Goal: Task Accomplishment & Management: Use online tool/utility

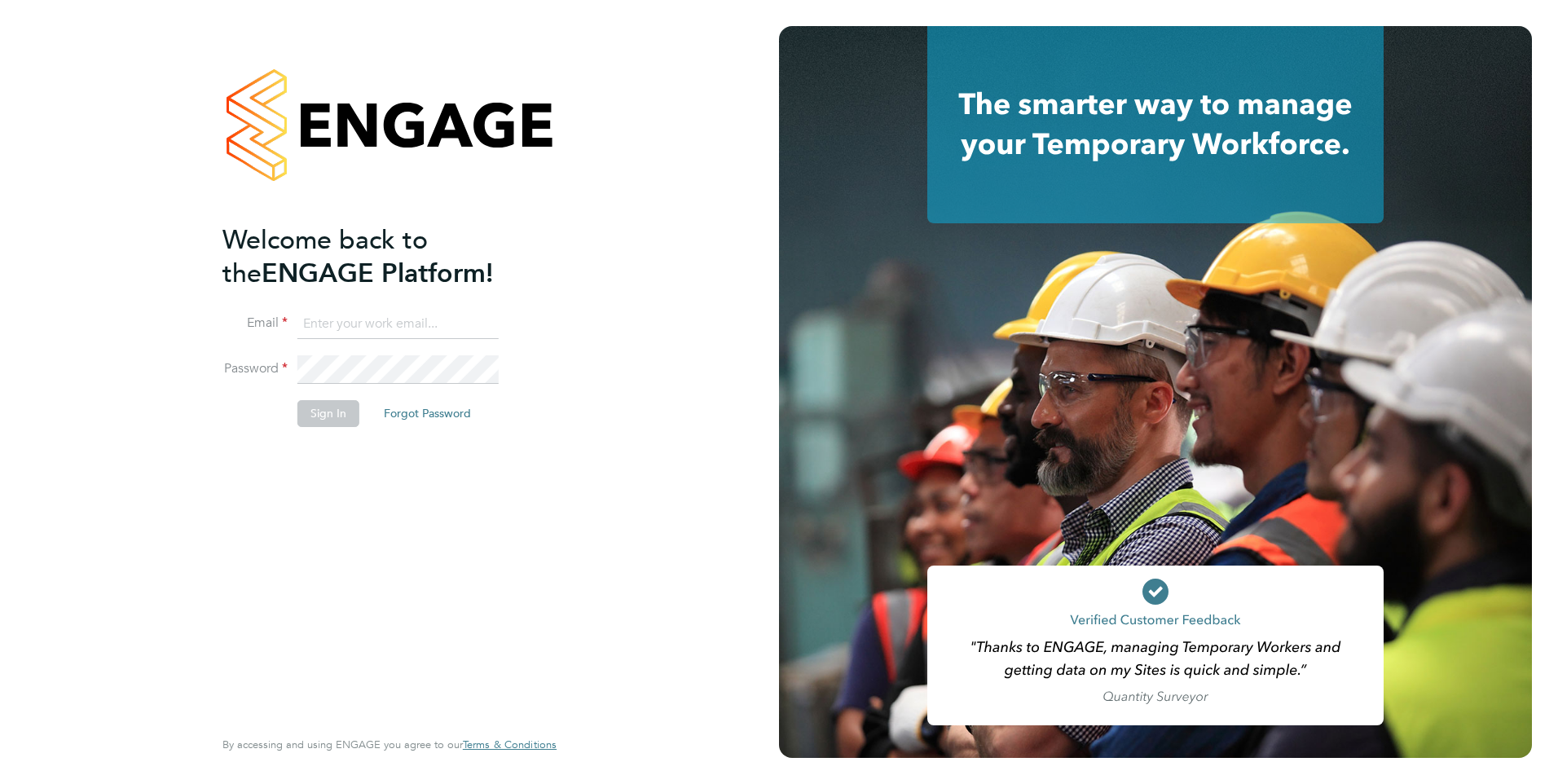
type input "[EMAIL_ADDRESS][DOMAIN_NAME]"
click at [340, 420] on button "Sign In" at bounding box center [328, 413] width 62 height 26
click at [340, 416] on button "Sign In" at bounding box center [328, 413] width 62 height 26
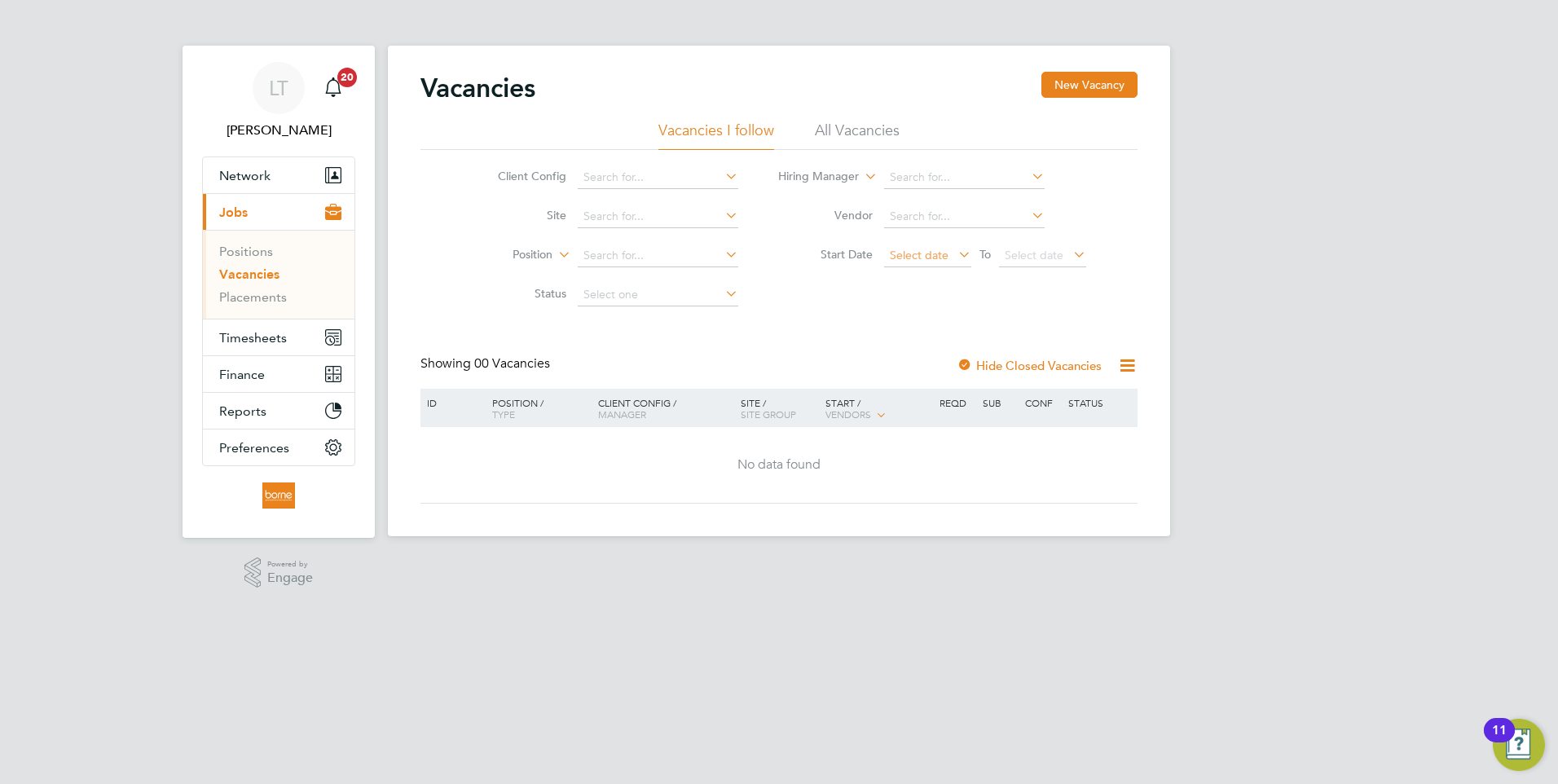
click at [930, 255] on span "Select date" at bounding box center [919, 255] width 59 height 15
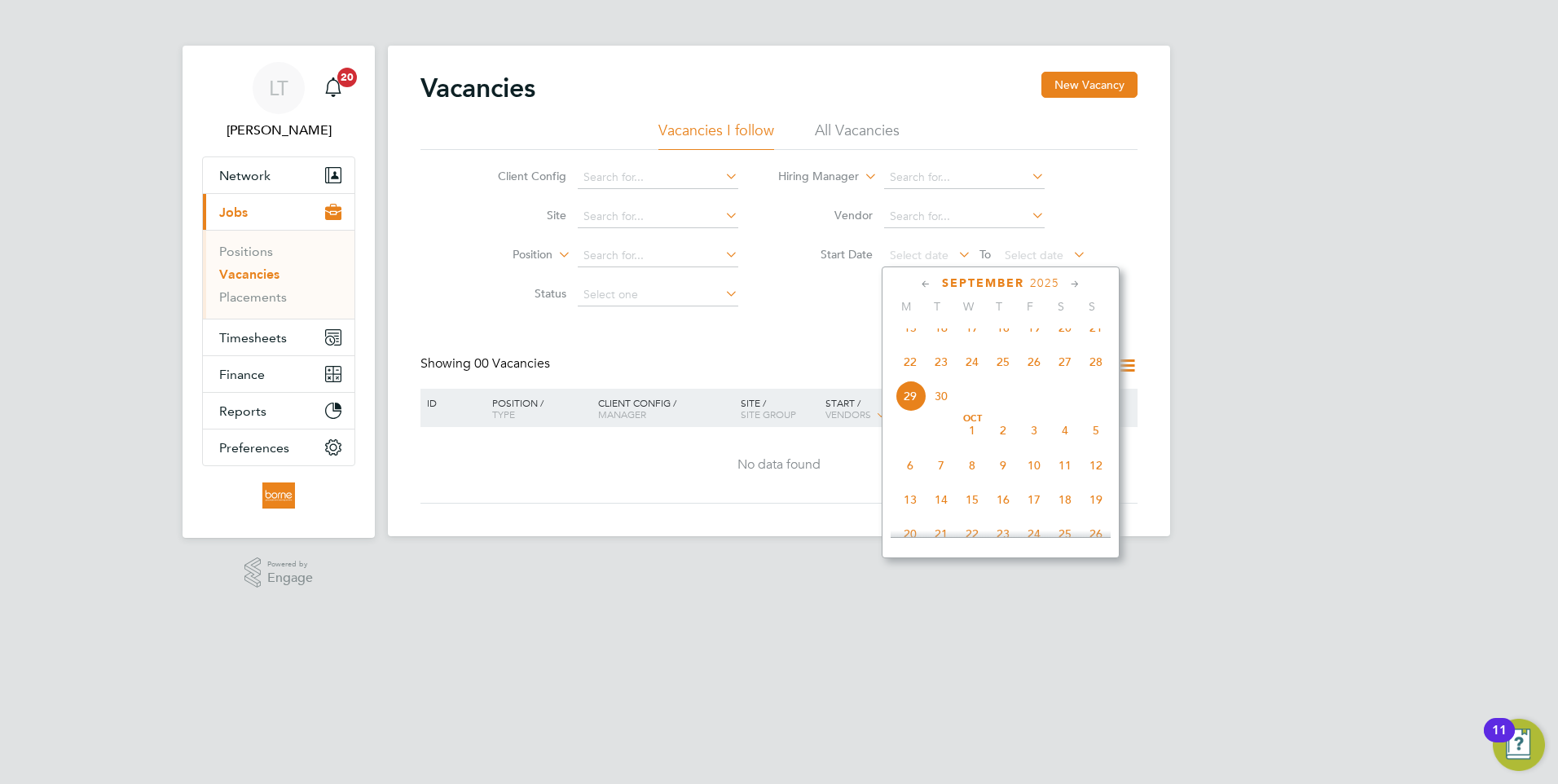
click at [911, 373] on span "22" at bounding box center [910, 362] width 31 height 31
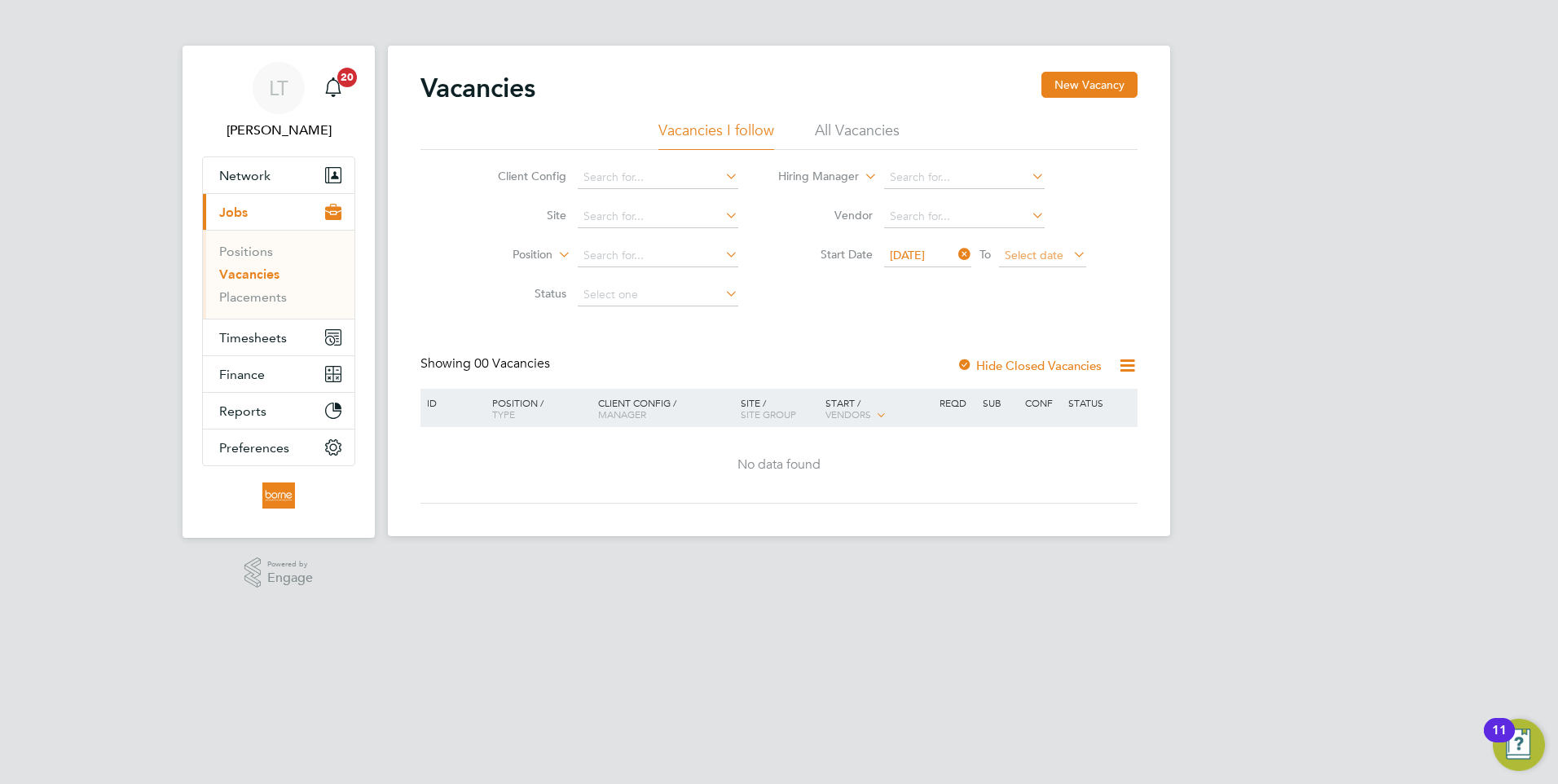
click at [1053, 254] on span "Select date" at bounding box center [1034, 255] width 59 height 15
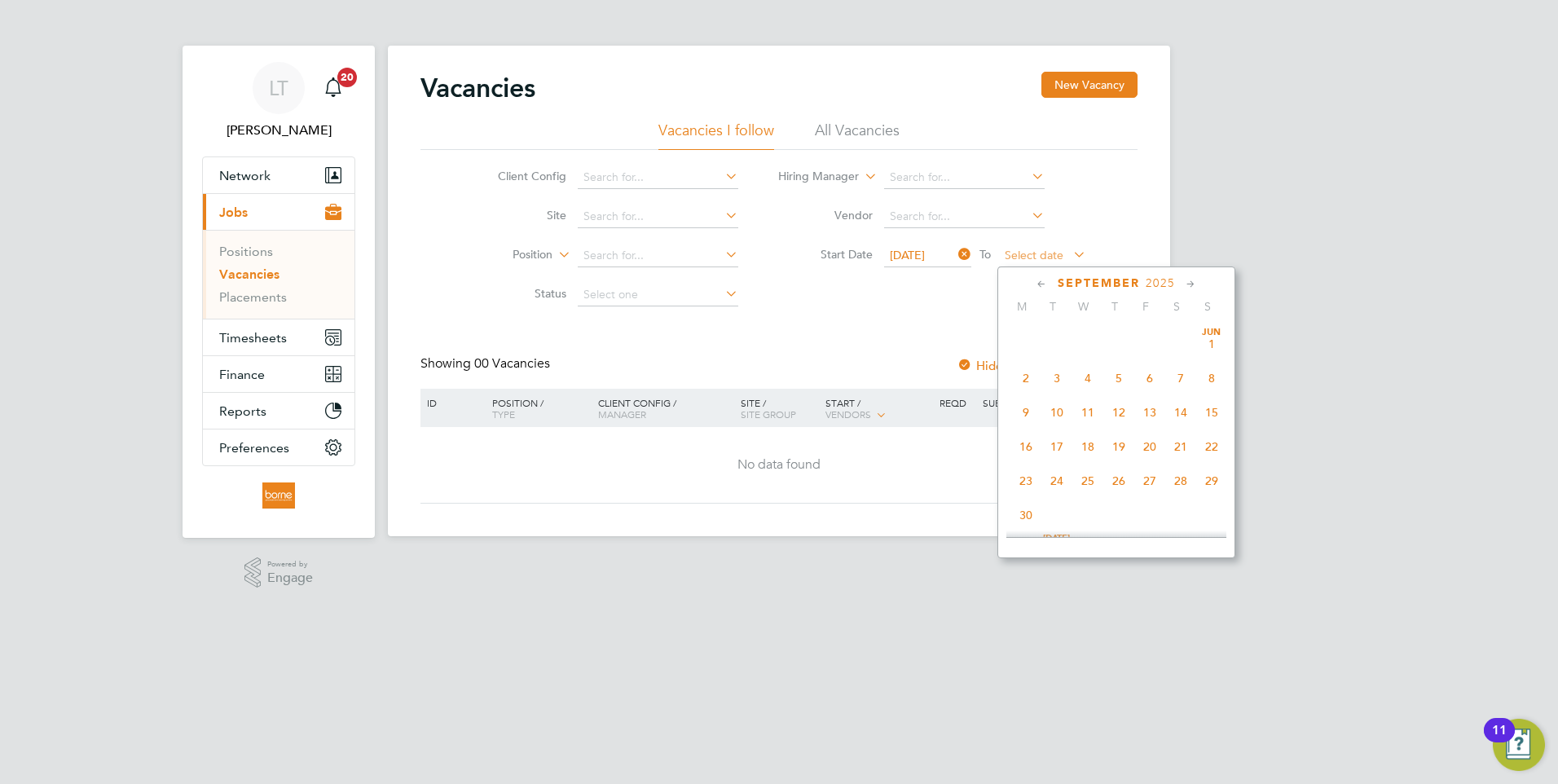
scroll to position [635, 0]
click at [1205, 374] on span "28" at bounding box center [1211, 362] width 31 height 31
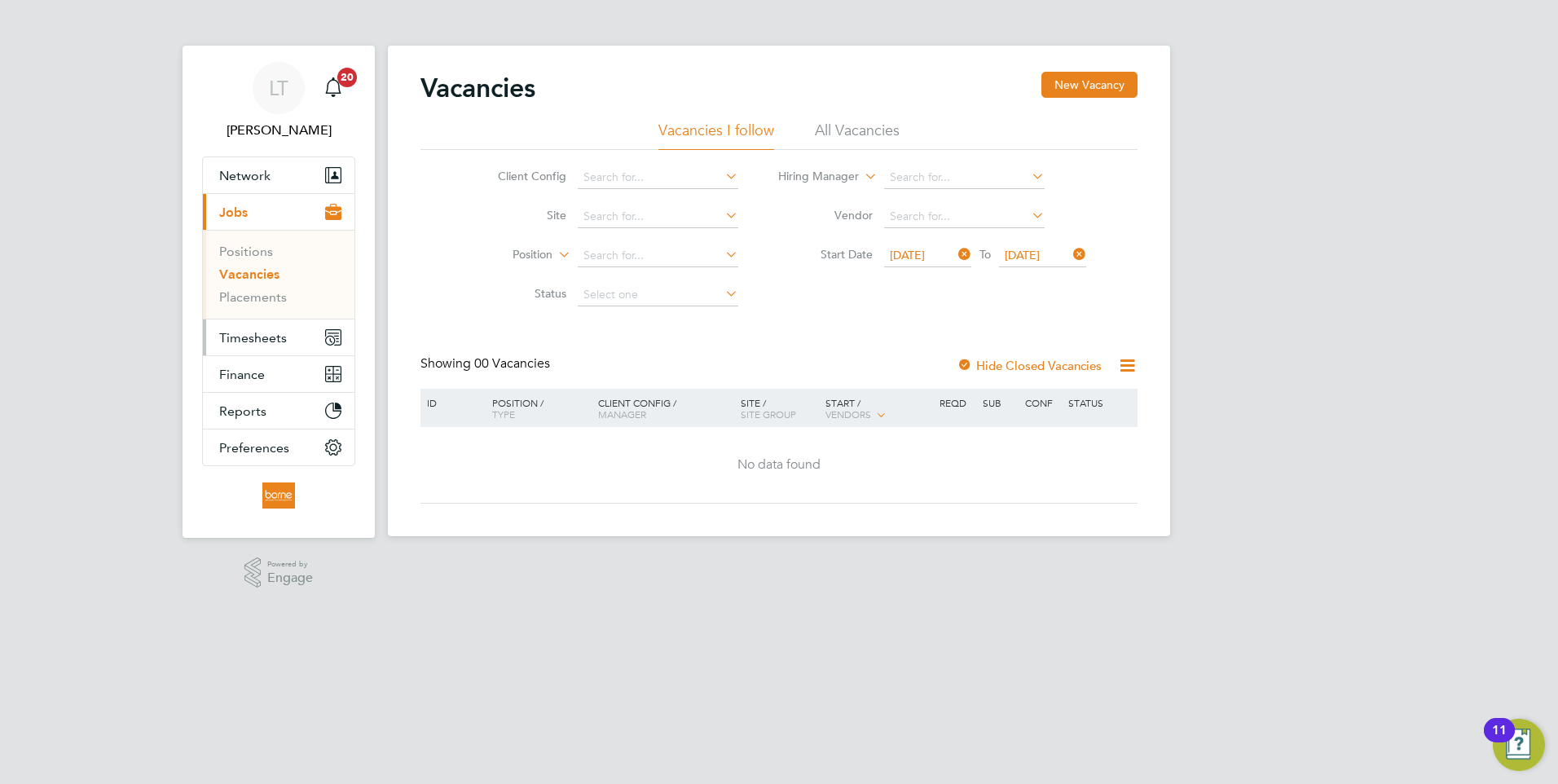
click at [246, 340] on span "Timesheets" at bounding box center [253, 337] width 67 height 15
click at [271, 337] on span "Timesheets" at bounding box center [253, 337] width 67 height 15
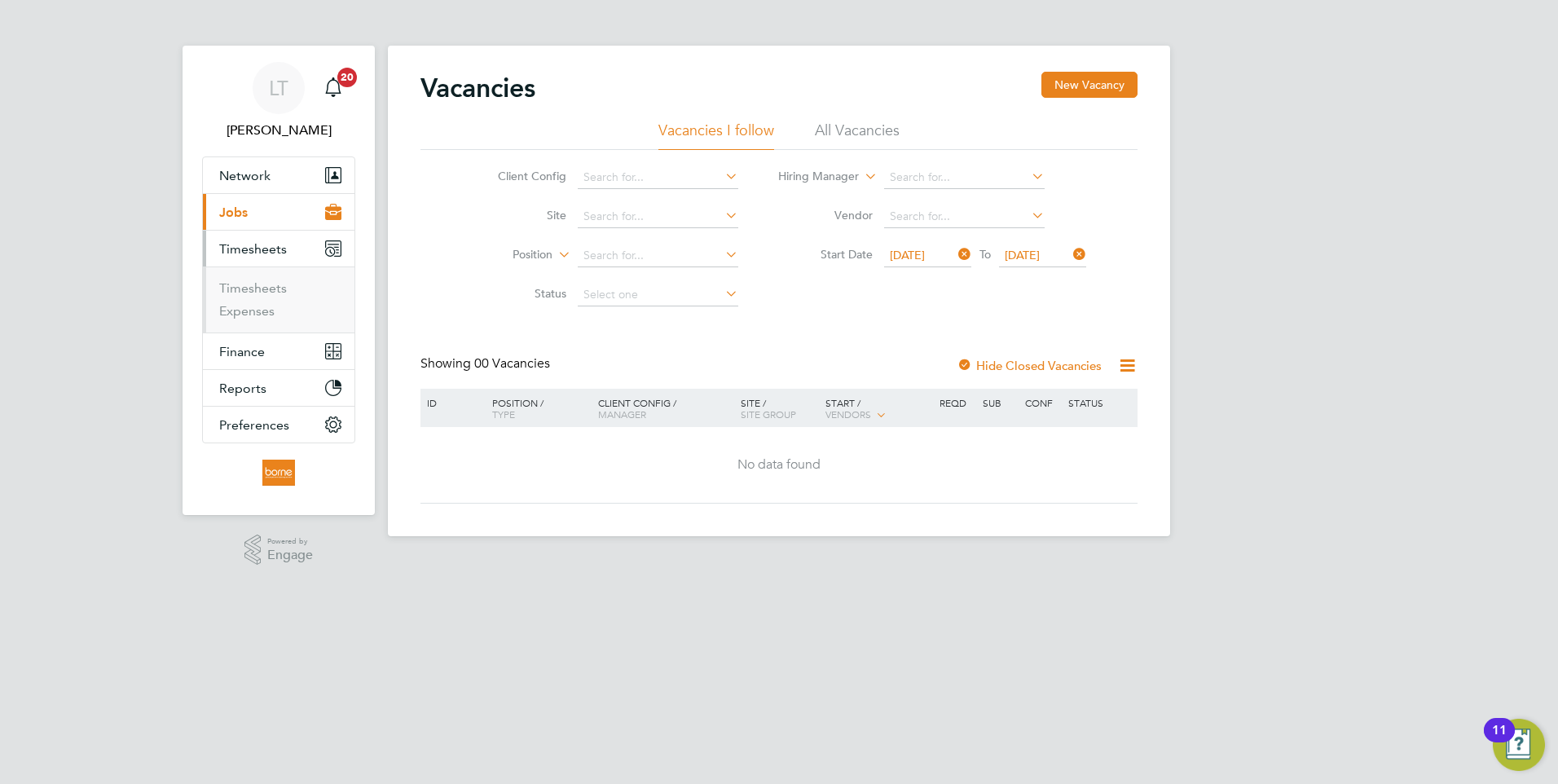
click at [269, 250] on span "Timesheets" at bounding box center [253, 248] width 67 height 15
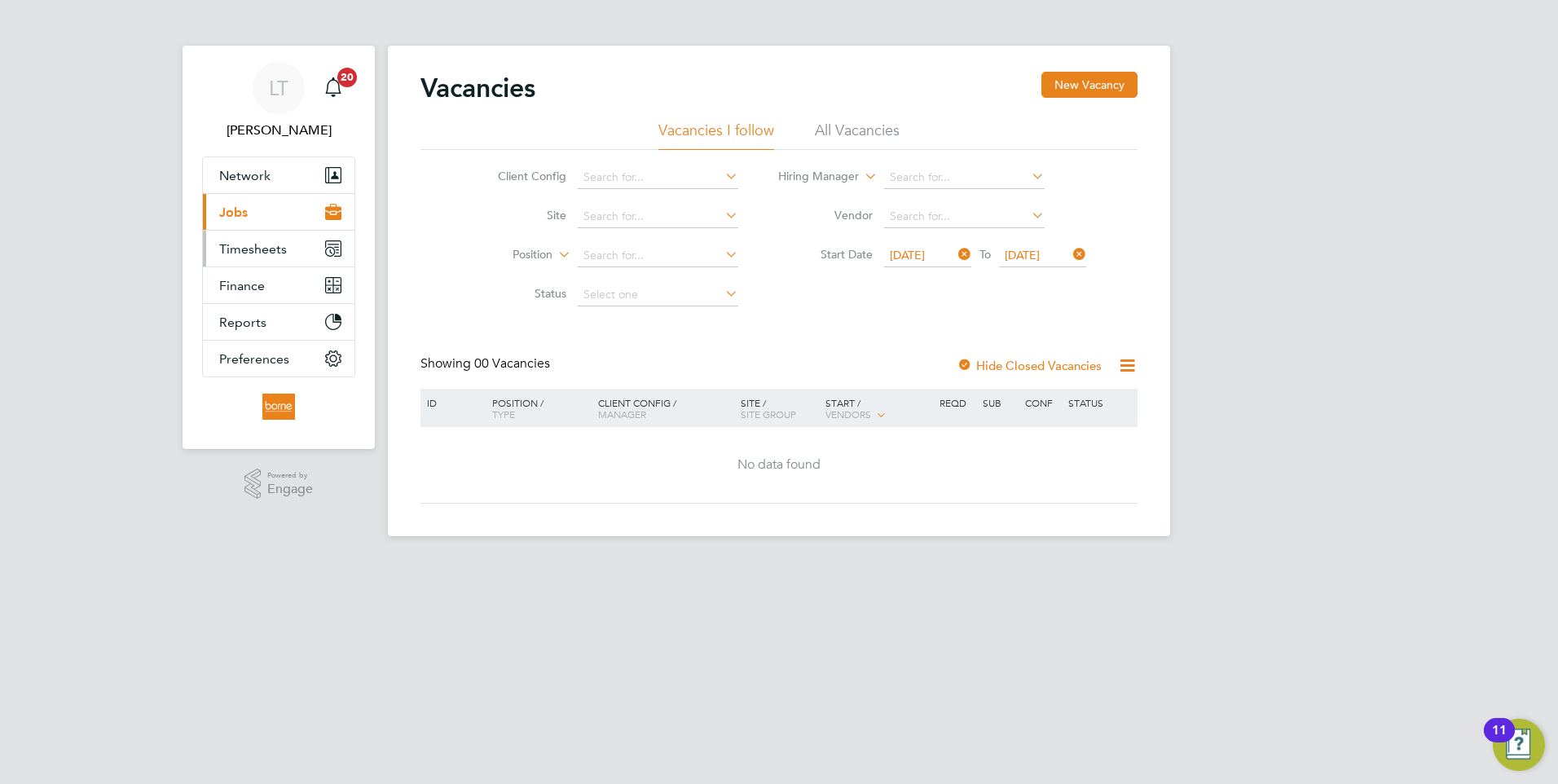
click at [269, 250] on span "Timesheets" at bounding box center [253, 248] width 67 height 15
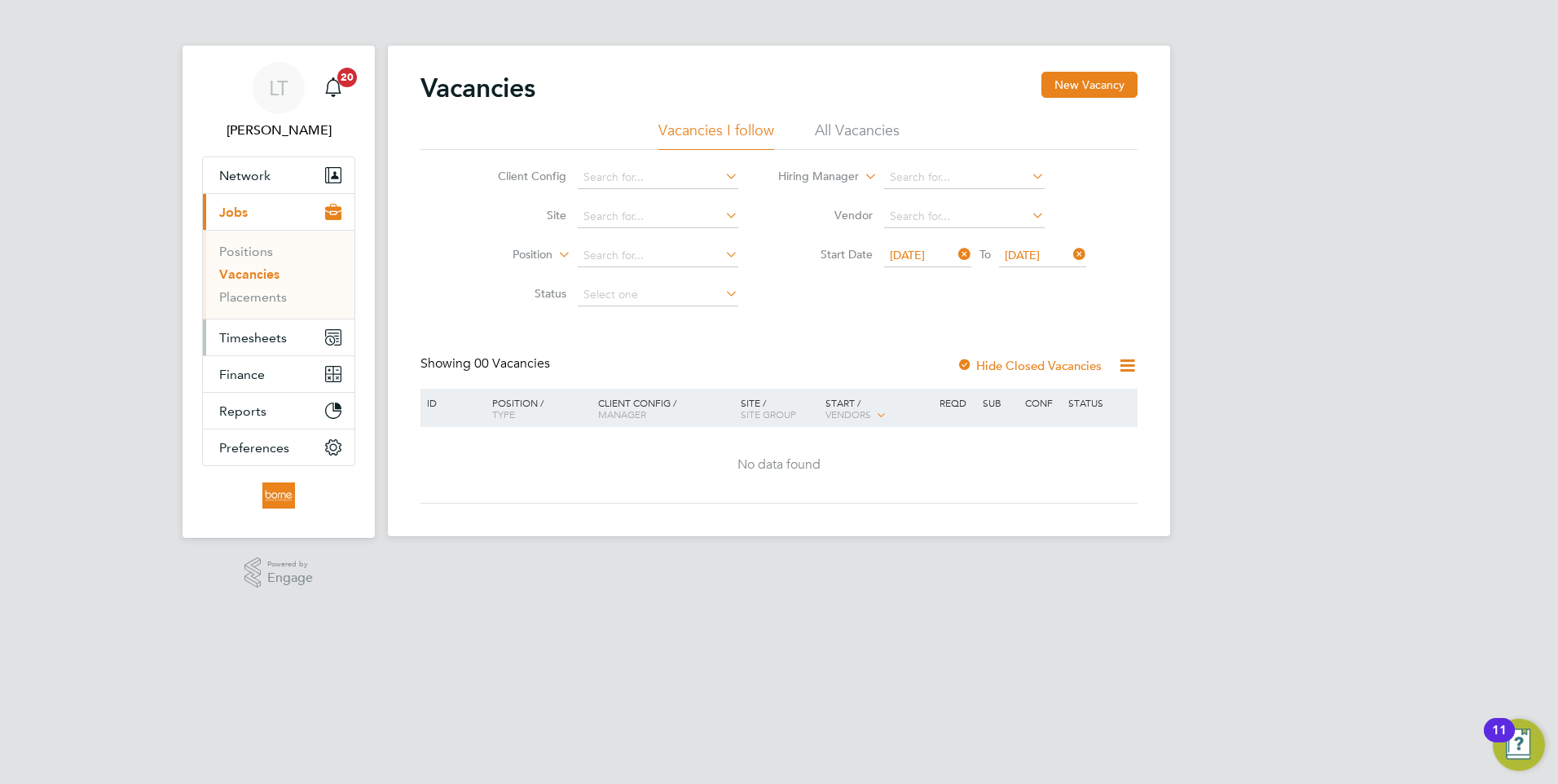
click at [258, 340] on span "Timesheets" at bounding box center [253, 337] width 67 height 15
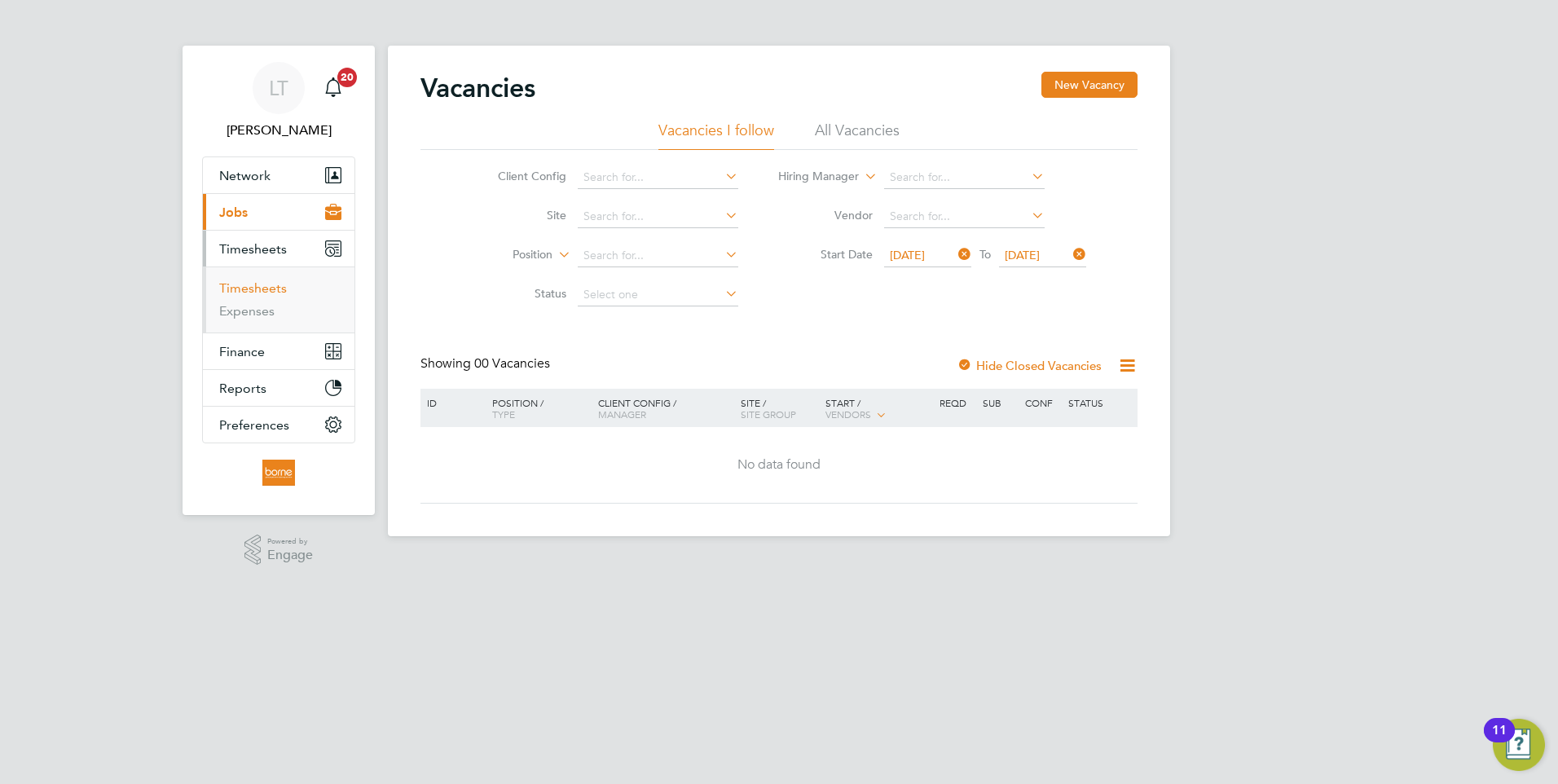
click at [268, 291] on link "Timesheets" at bounding box center [253, 287] width 67 height 15
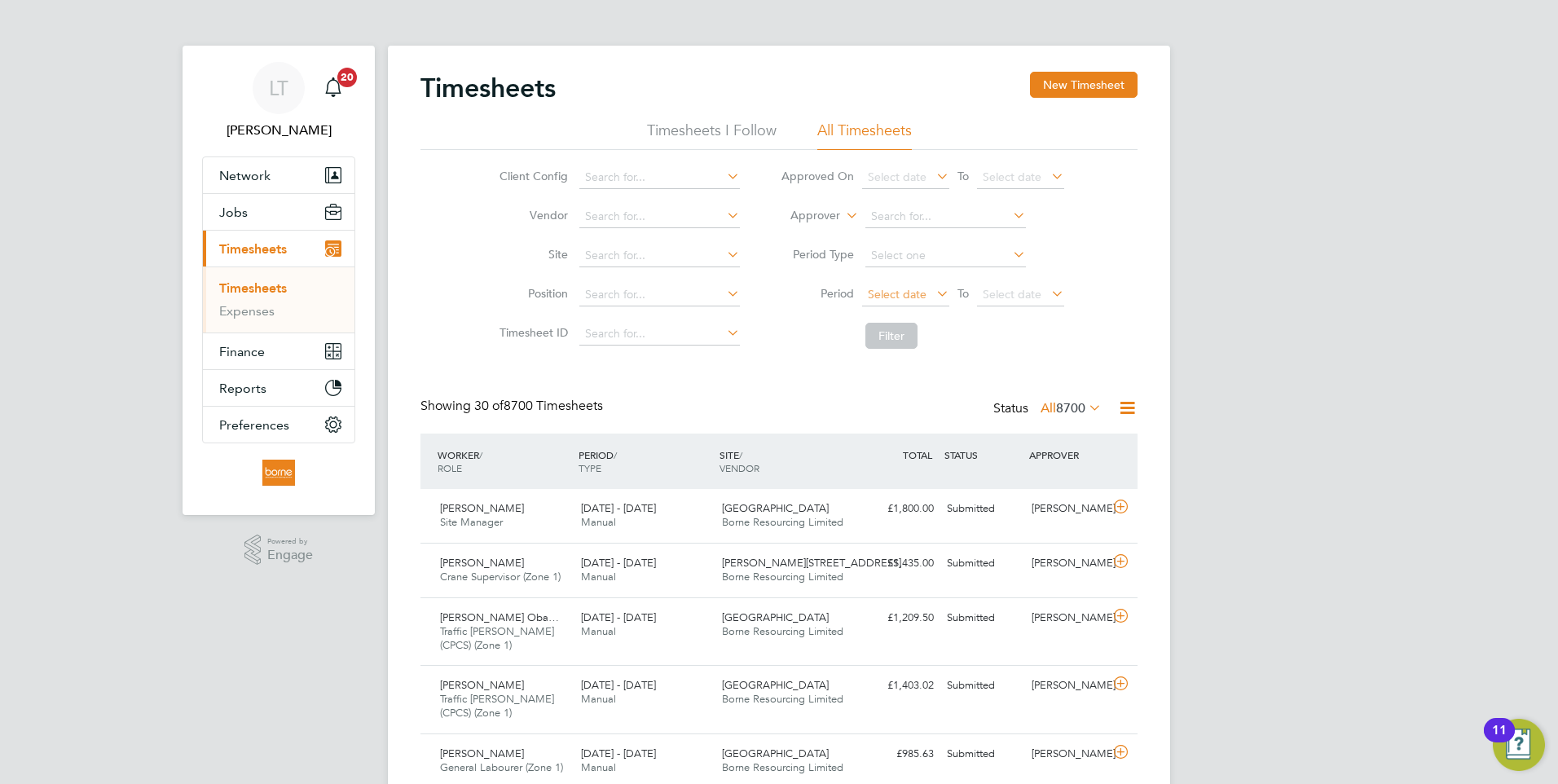
click at [882, 295] on span "Select date" at bounding box center [897, 294] width 59 height 15
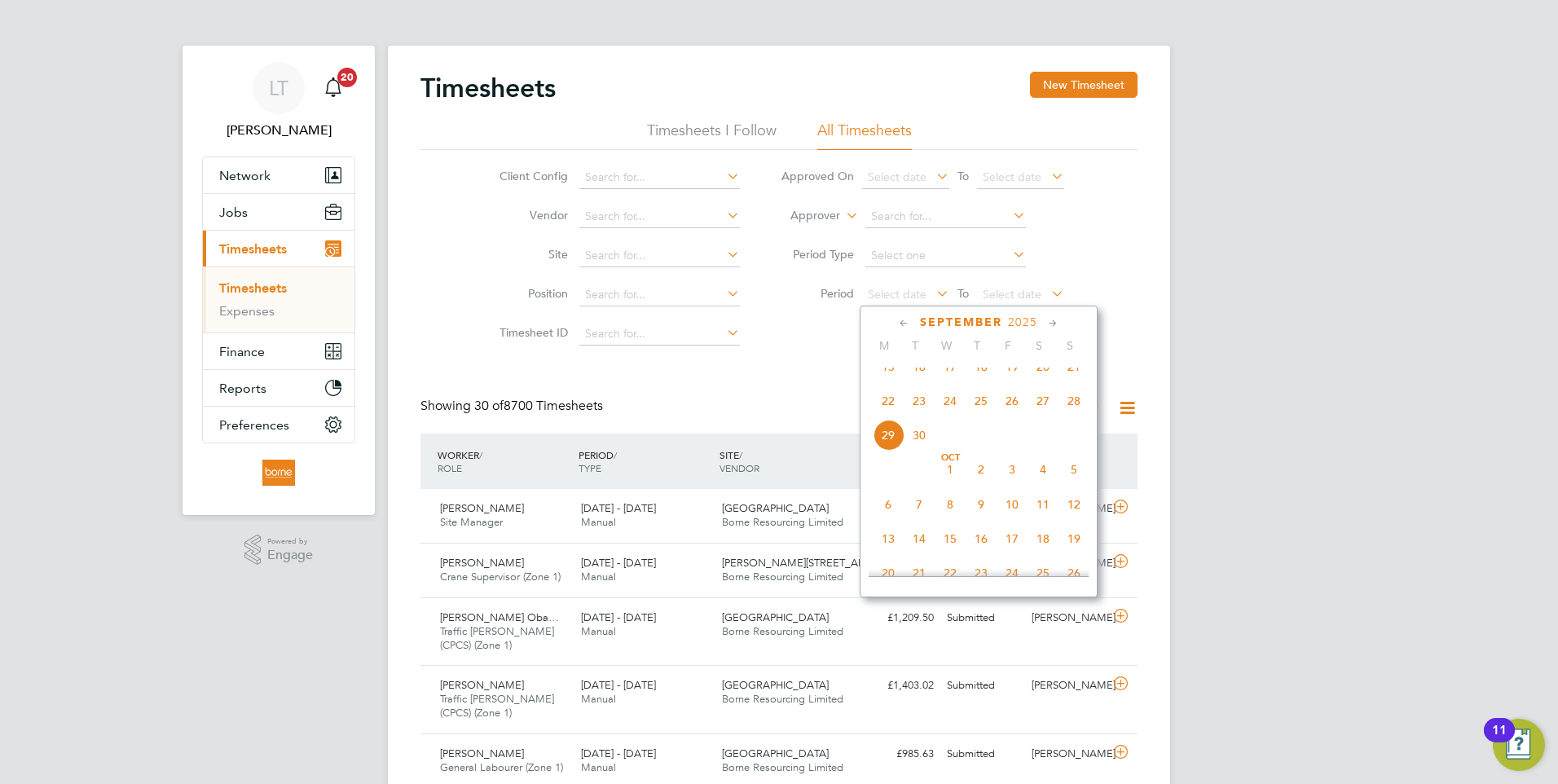
click at [890, 416] on span "22" at bounding box center [888, 401] width 31 height 31
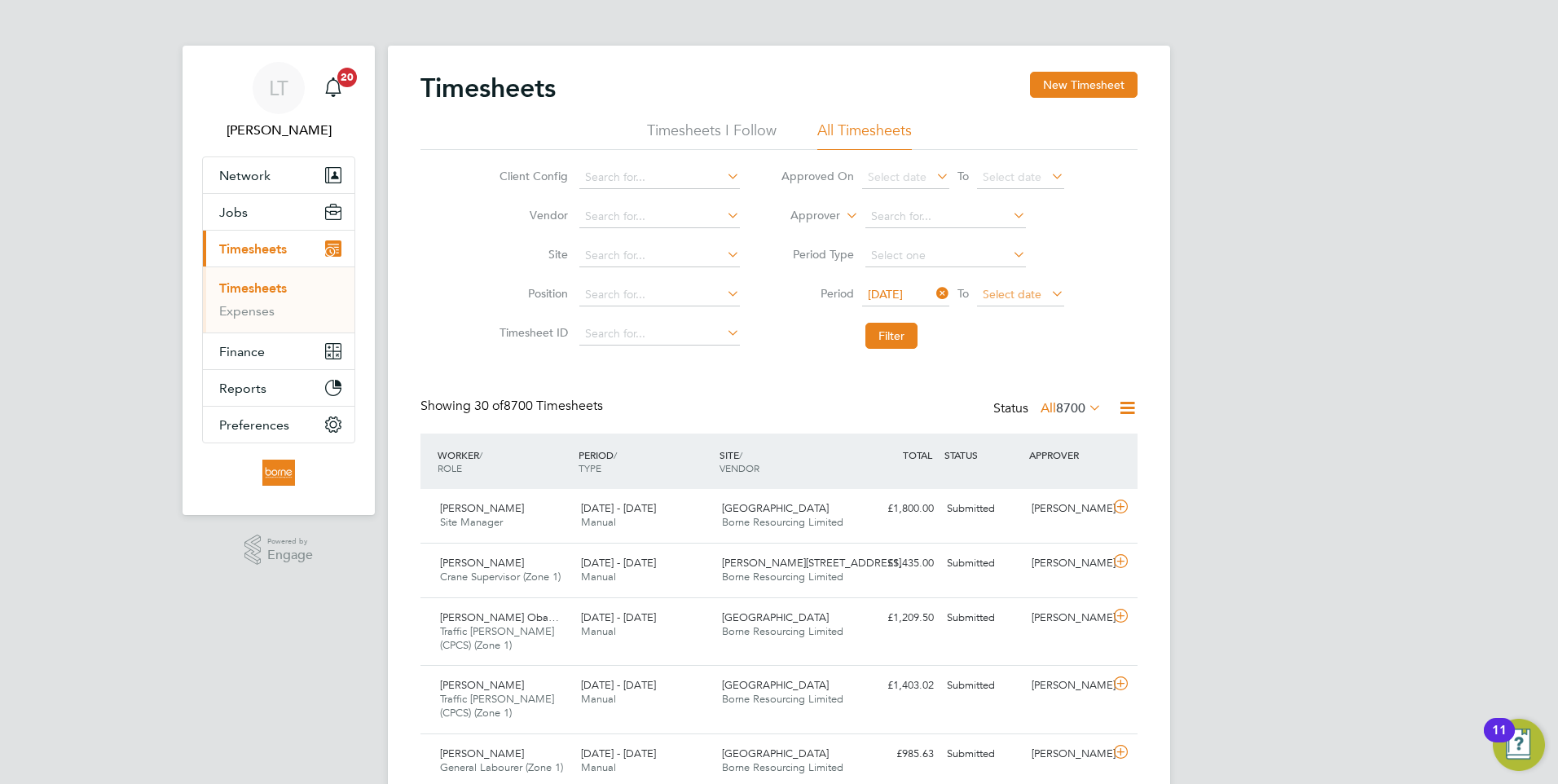
click at [1023, 297] on span "Select date" at bounding box center [1011, 294] width 59 height 15
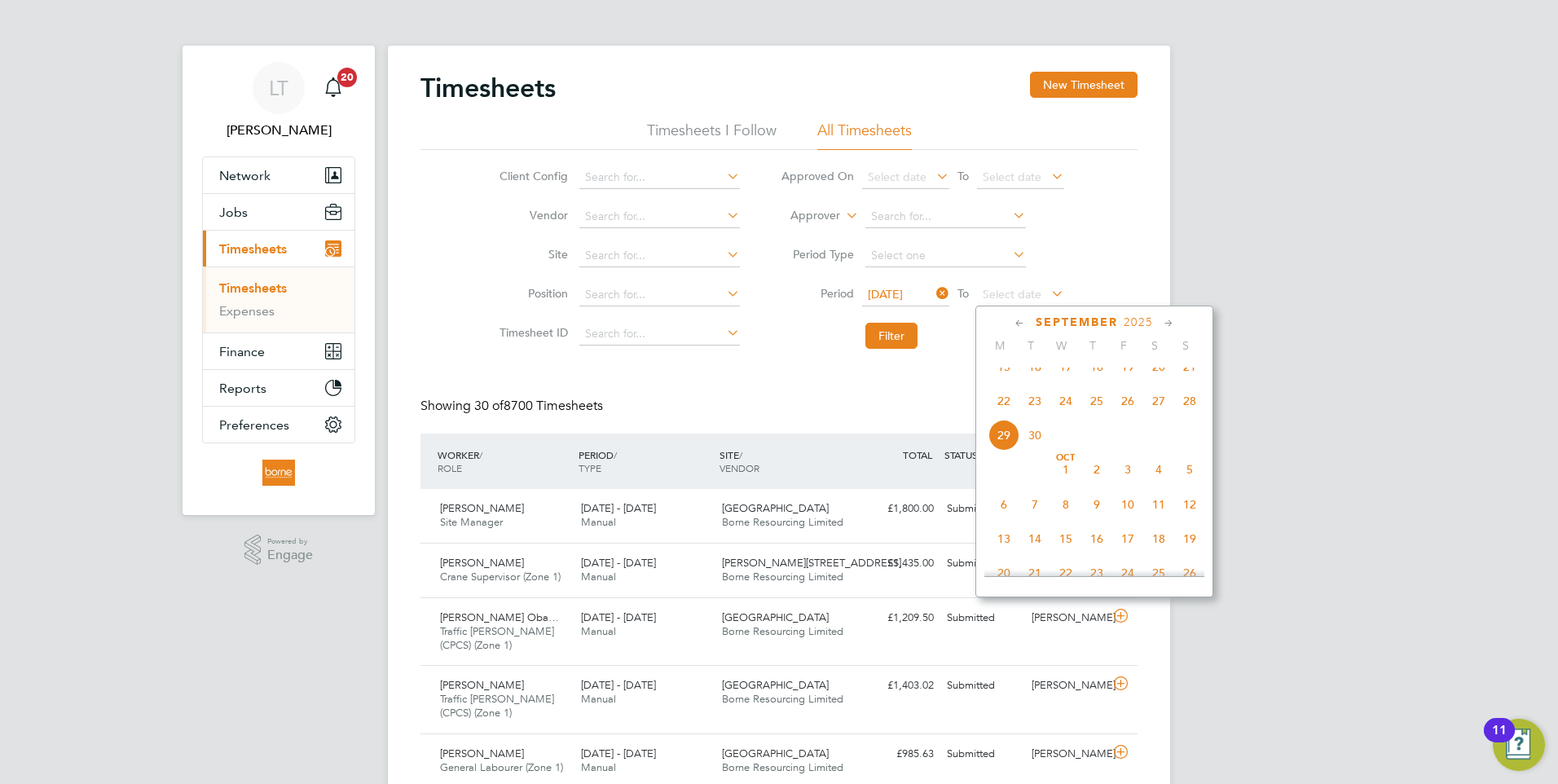
click at [1187, 417] on span "28" at bounding box center [1190, 401] width 31 height 31
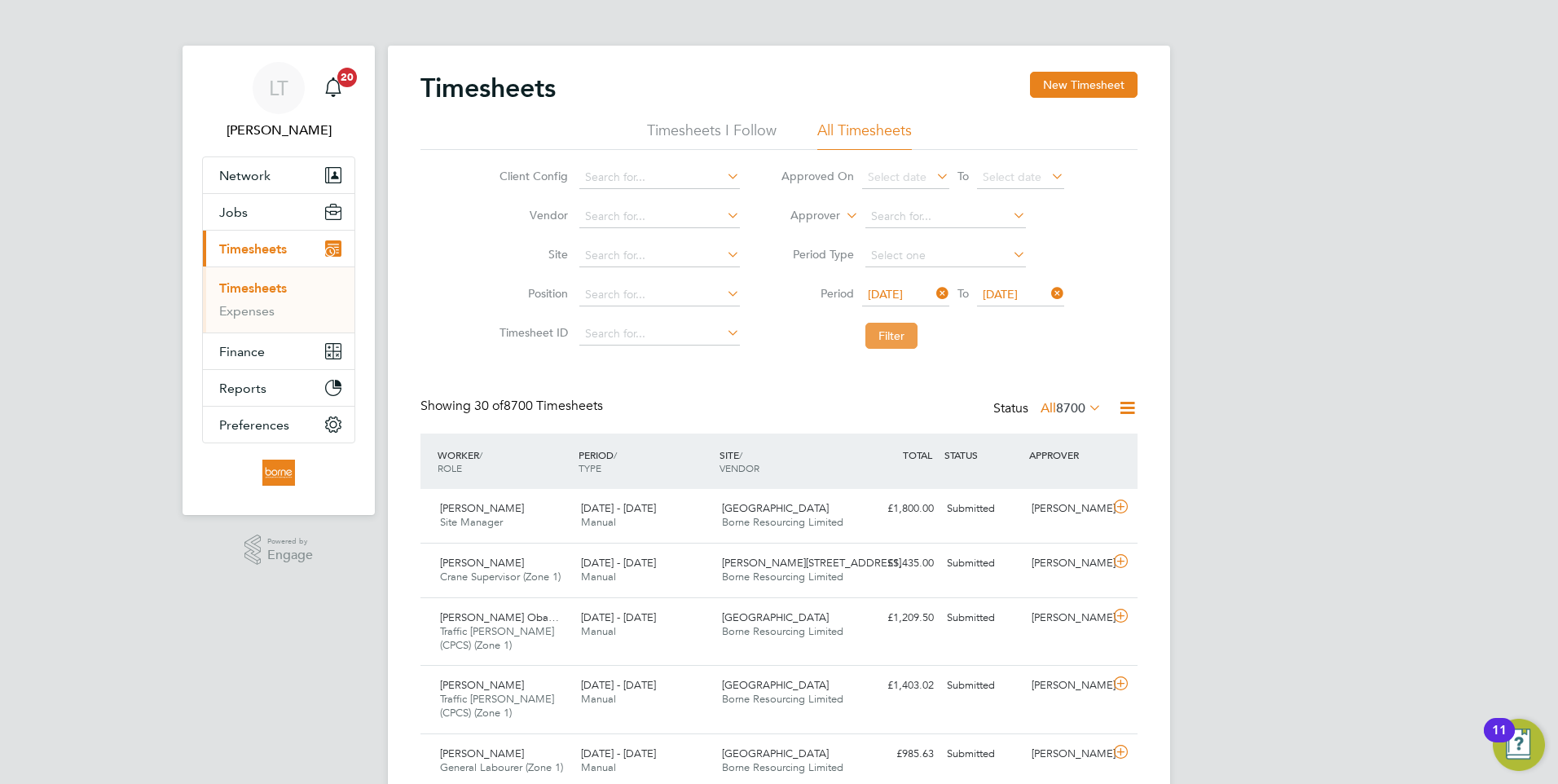
click at [888, 339] on button "Filter" at bounding box center [890, 336] width 52 height 26
click at [1131, 411] on icon at bounding box center [1127, 407] width 20 height 20
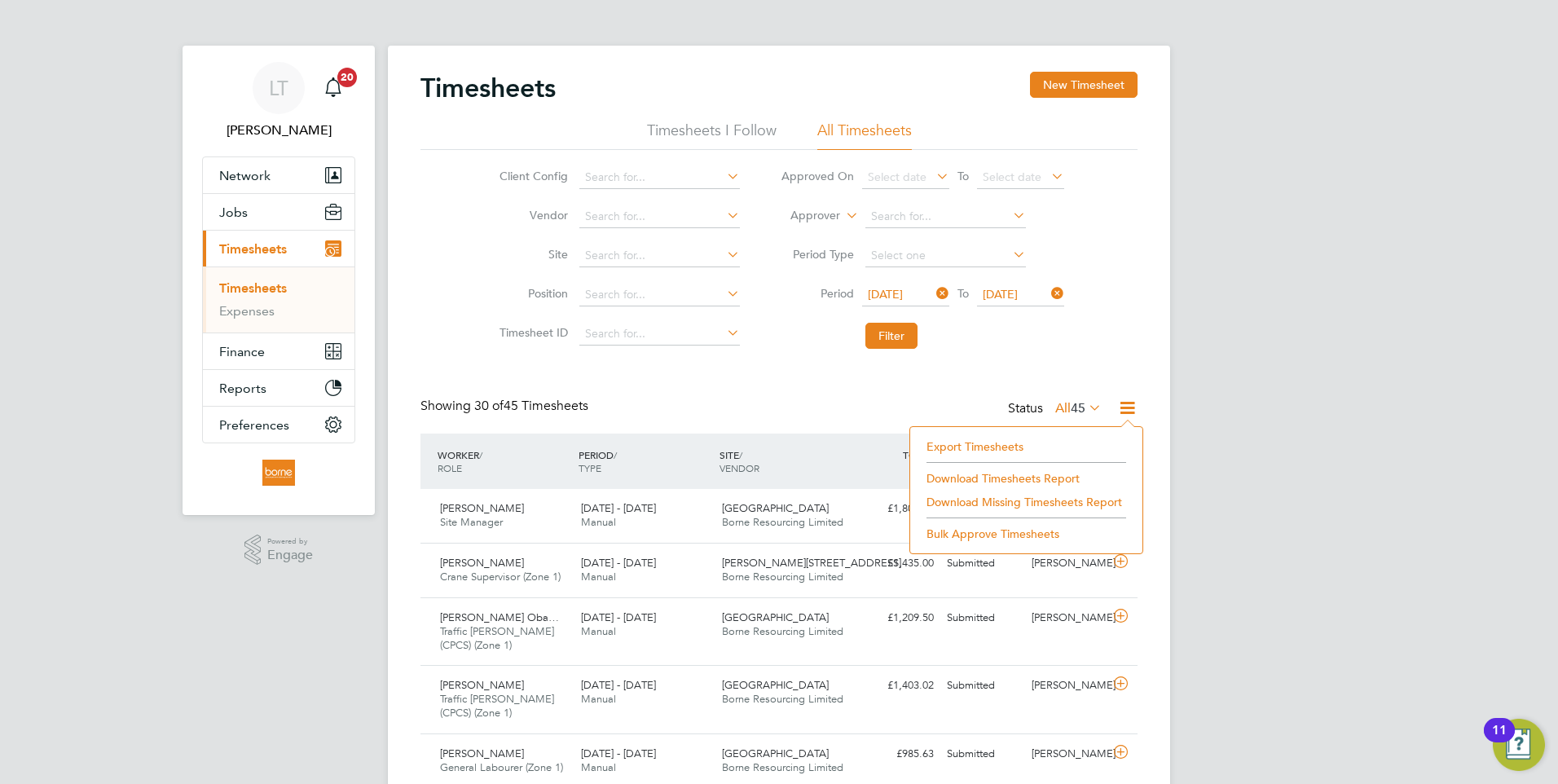
click at [979, 474] on li "Download Timesheets Report" at bounding box center [1026, 477] width 216 height 23
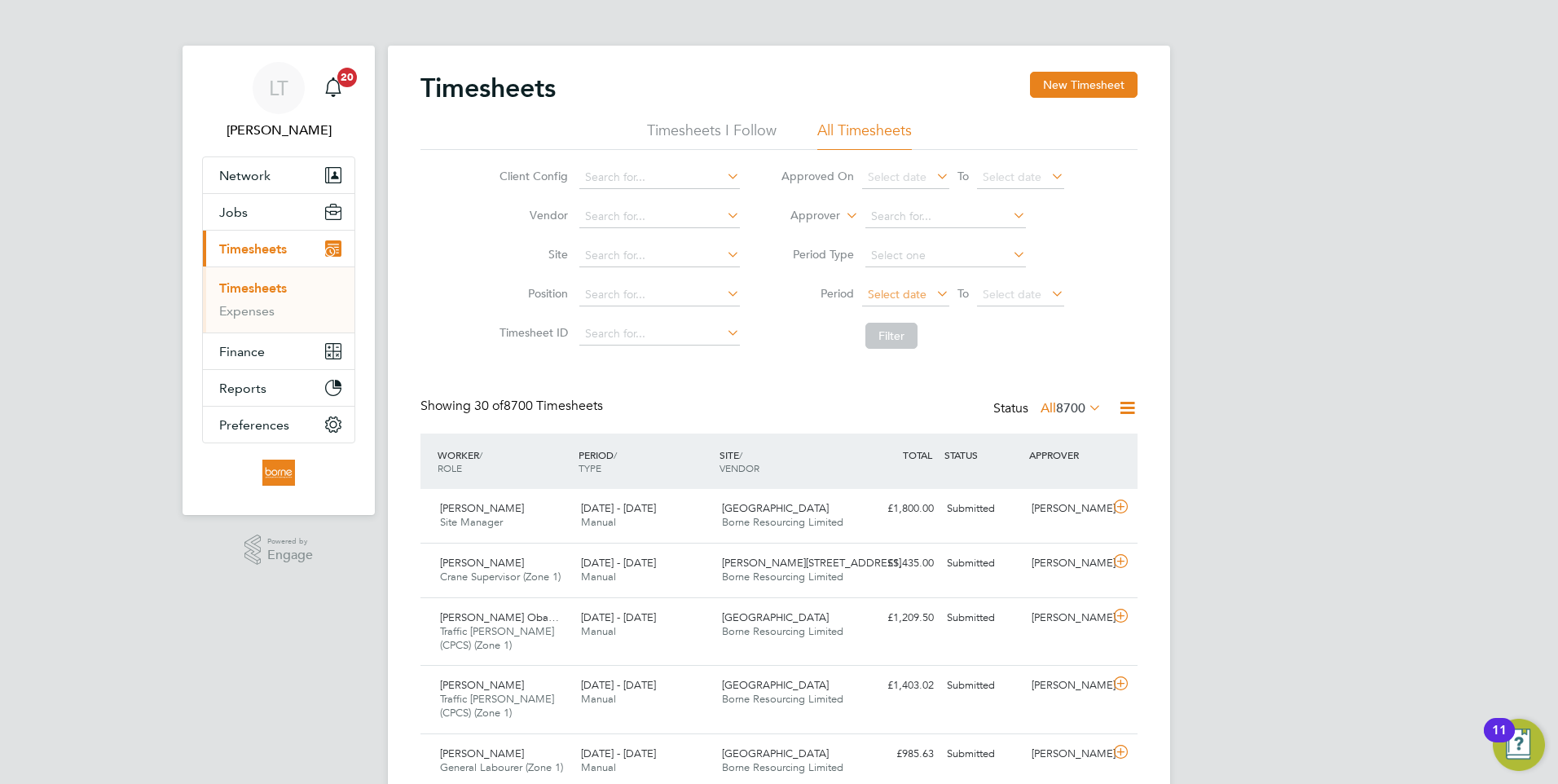
click at [908, 299] on span "Select date" at bounding box center [897, 294] width 59 height 15
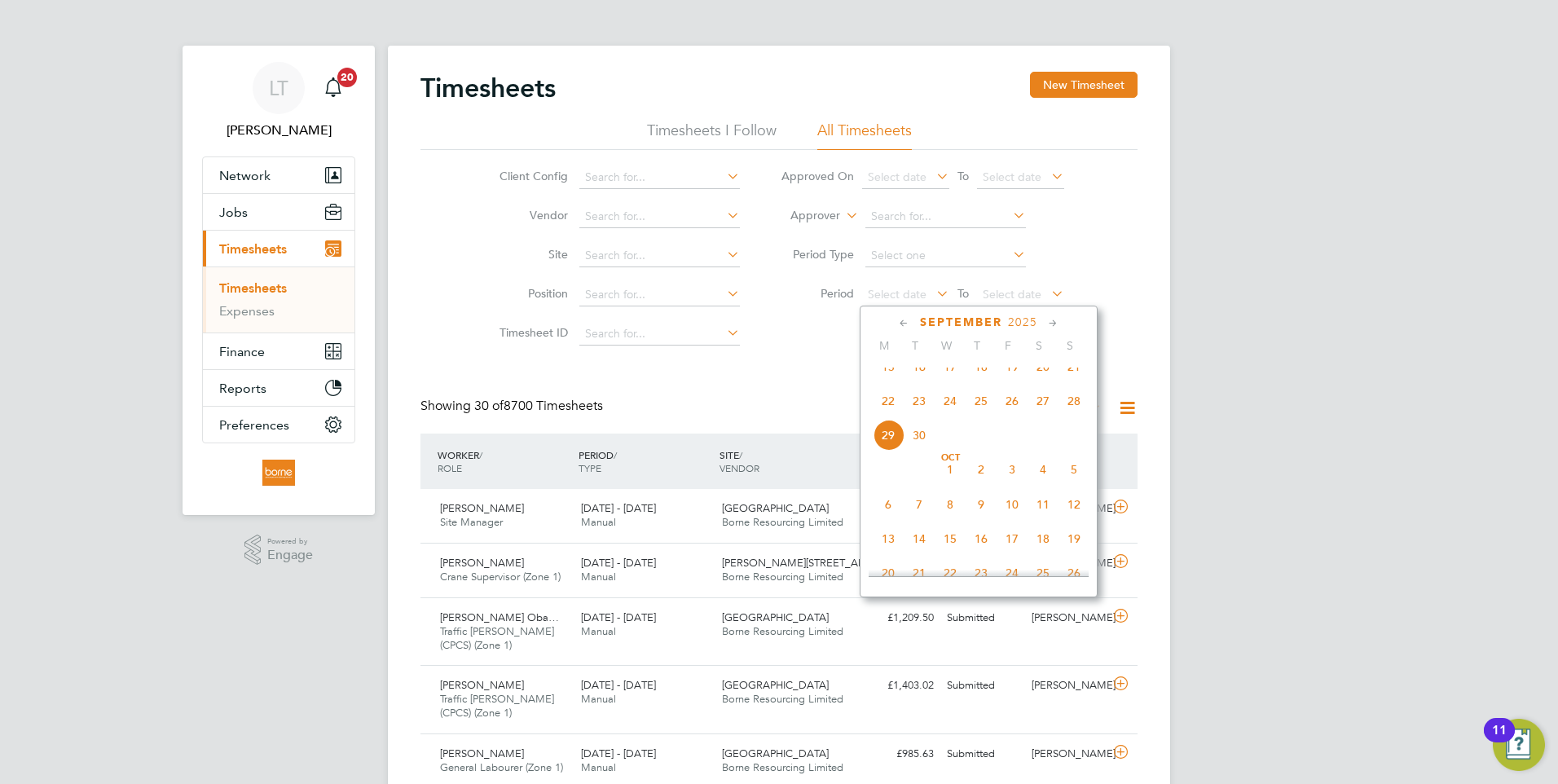
click at [887, 382] on span "15" at bounding box center [888, 367] width 31 height 31
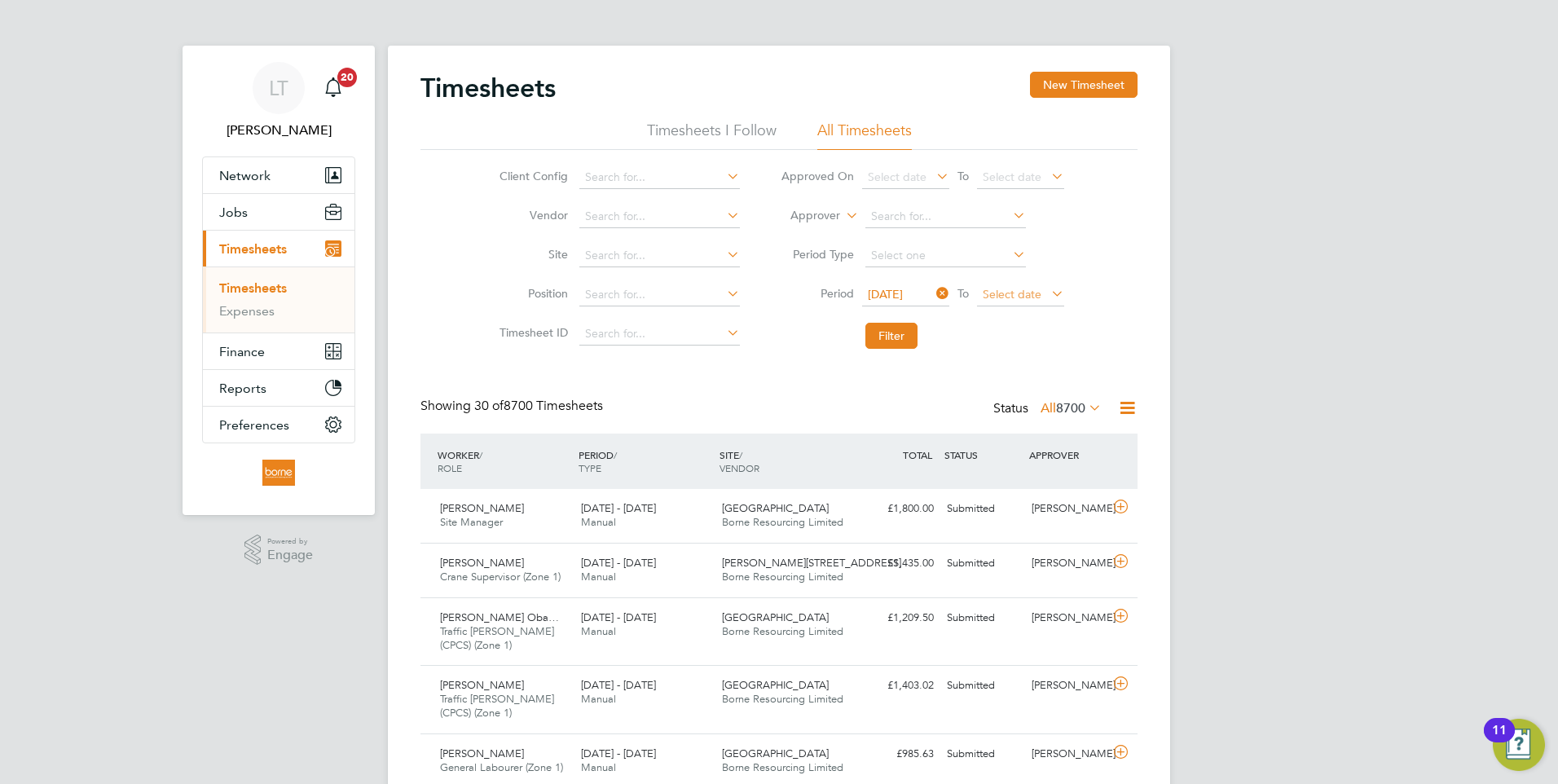
click at [1022, 295] on span "Select date" at bounding box center [1011, 294] width 59 height 15
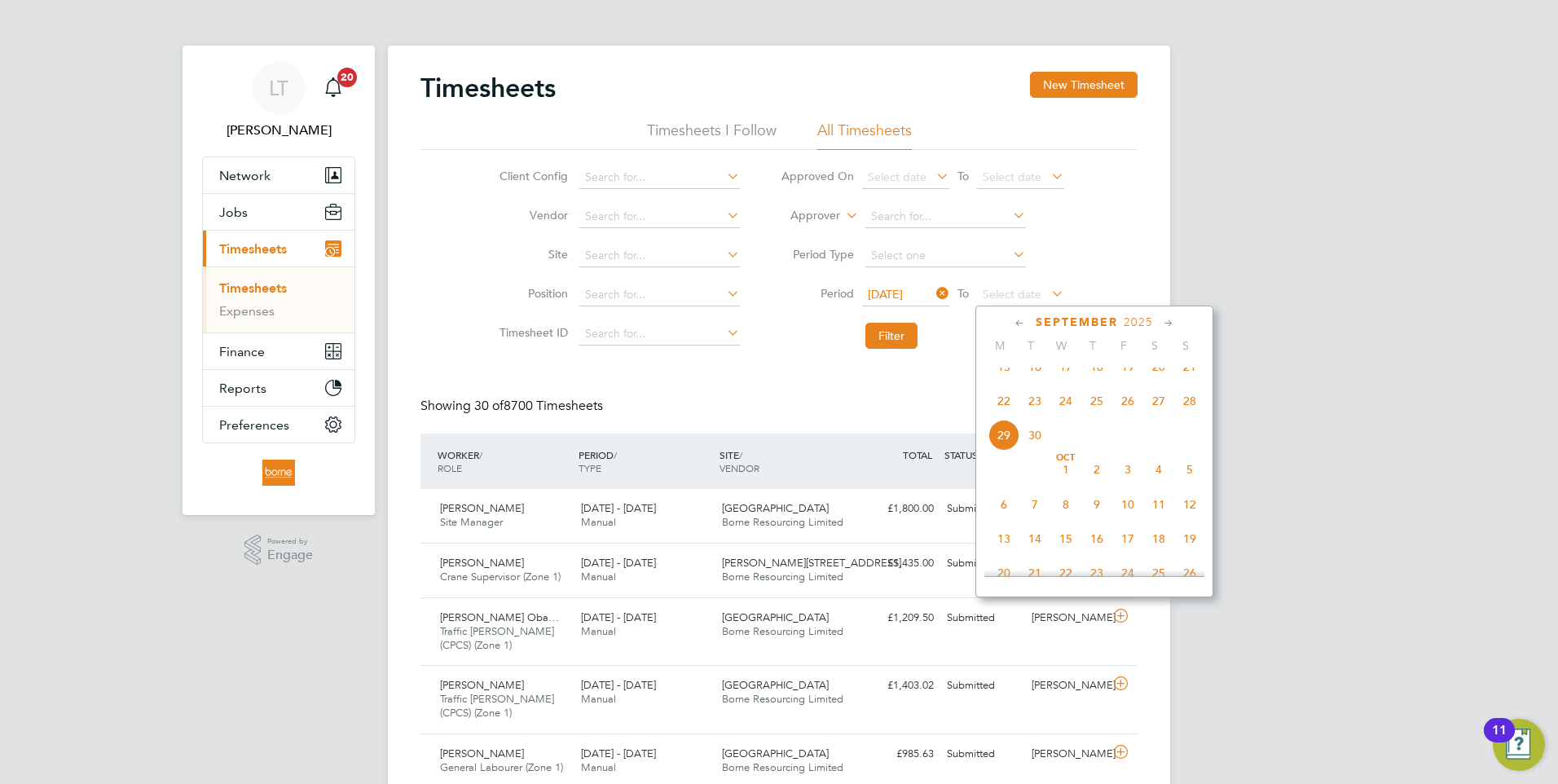
click at [933, 292] on icon at bounding box center [933, 293] width 0 height 23
click at [1002, 417] on span "22" at bounding box center [1004, 401] width 31 height 31
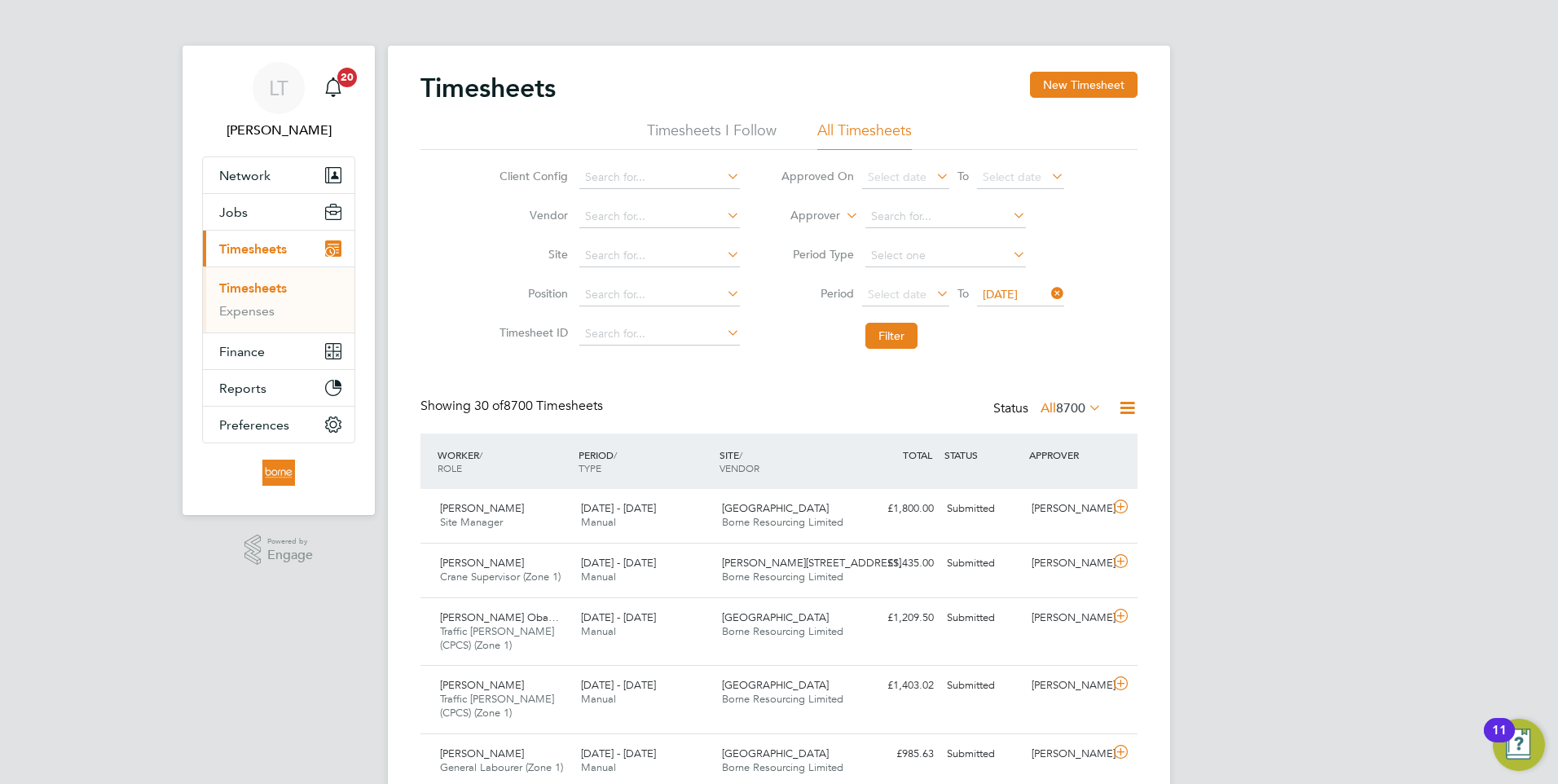
click at [1048, 298] on icon at bounding box center [1048, 293] width 0 height 23
click at [933, 295] on icon at bounding box center [933, 293] width 0 height 23
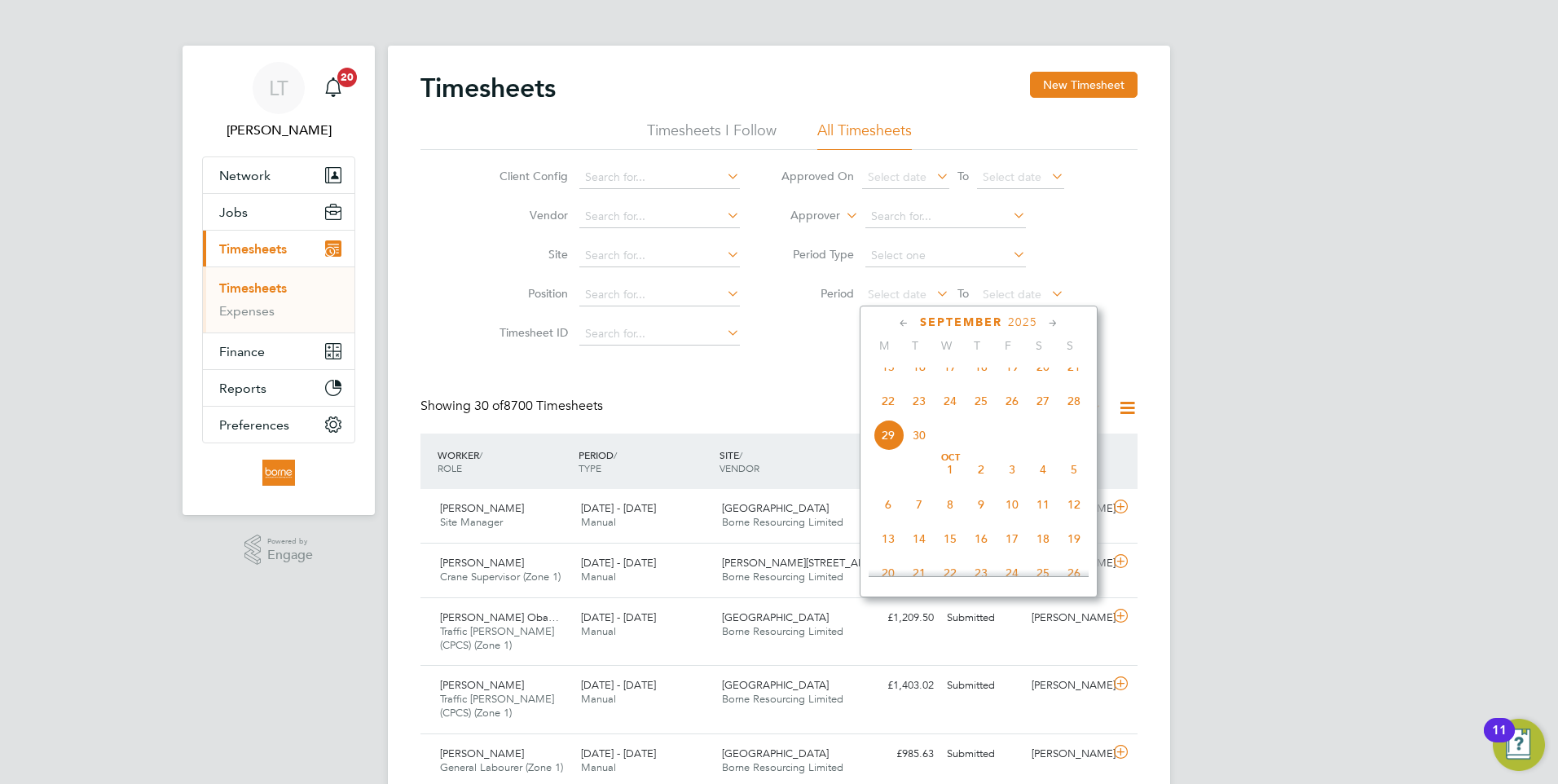
click at [889, 416] on span "22" at bounding box center [888, 401] width 31 height 31
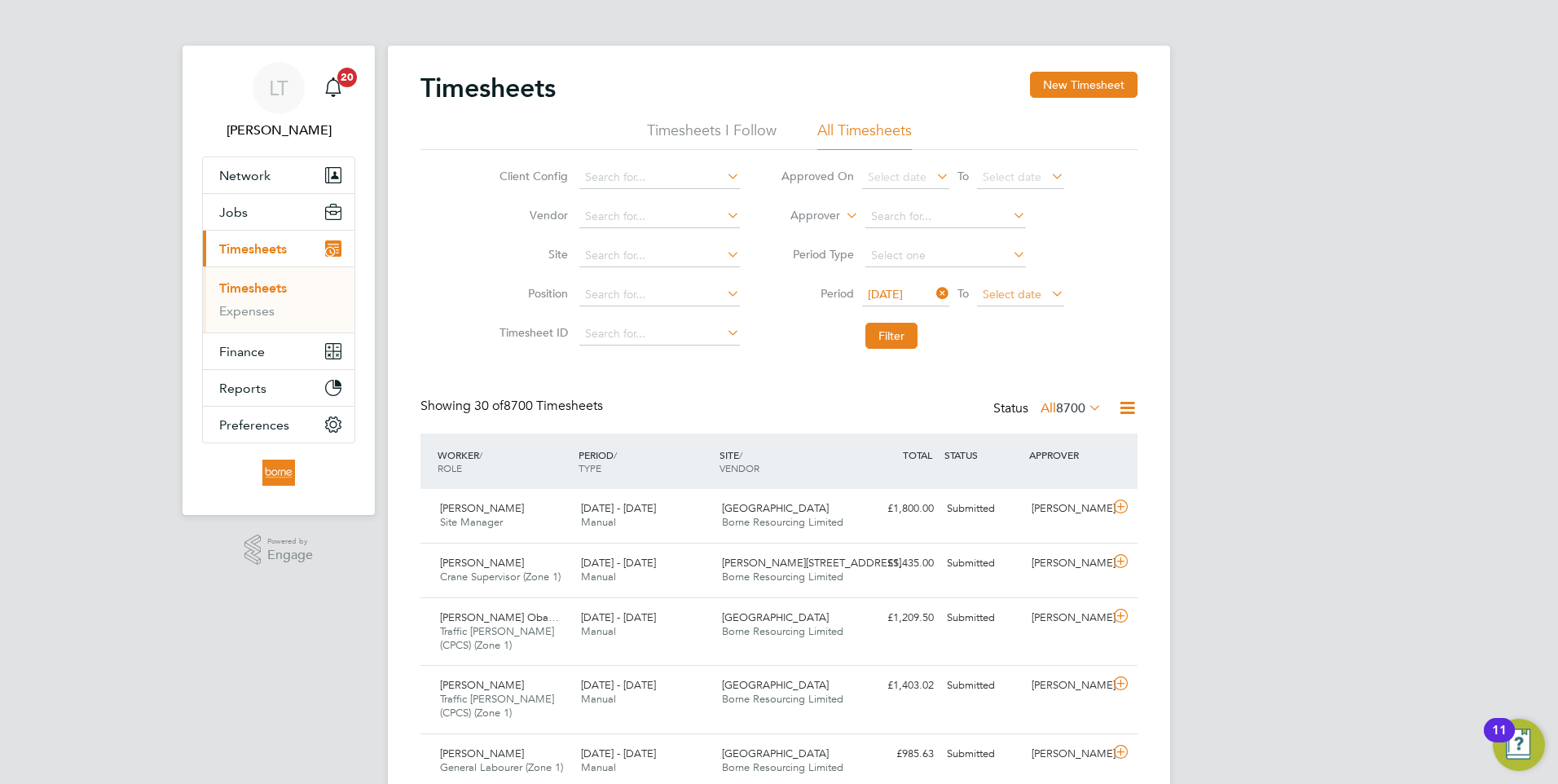
click at [1026, 294] on span "Select date" at bounding box center [1011, 294] width 59 height 15
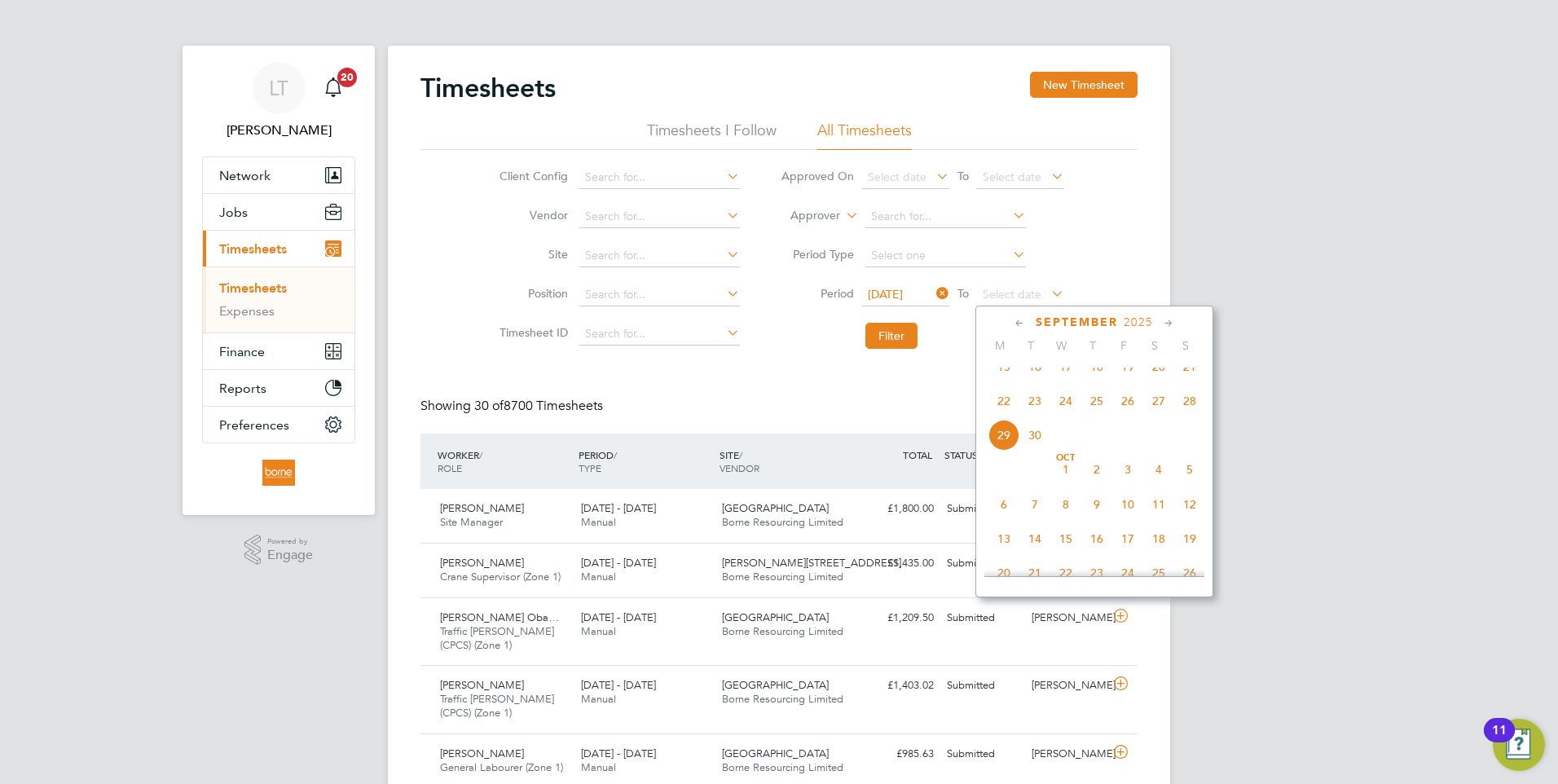
click at [1184, 417] on span "28" at bounding box center [1190, 401] width 31 height 31
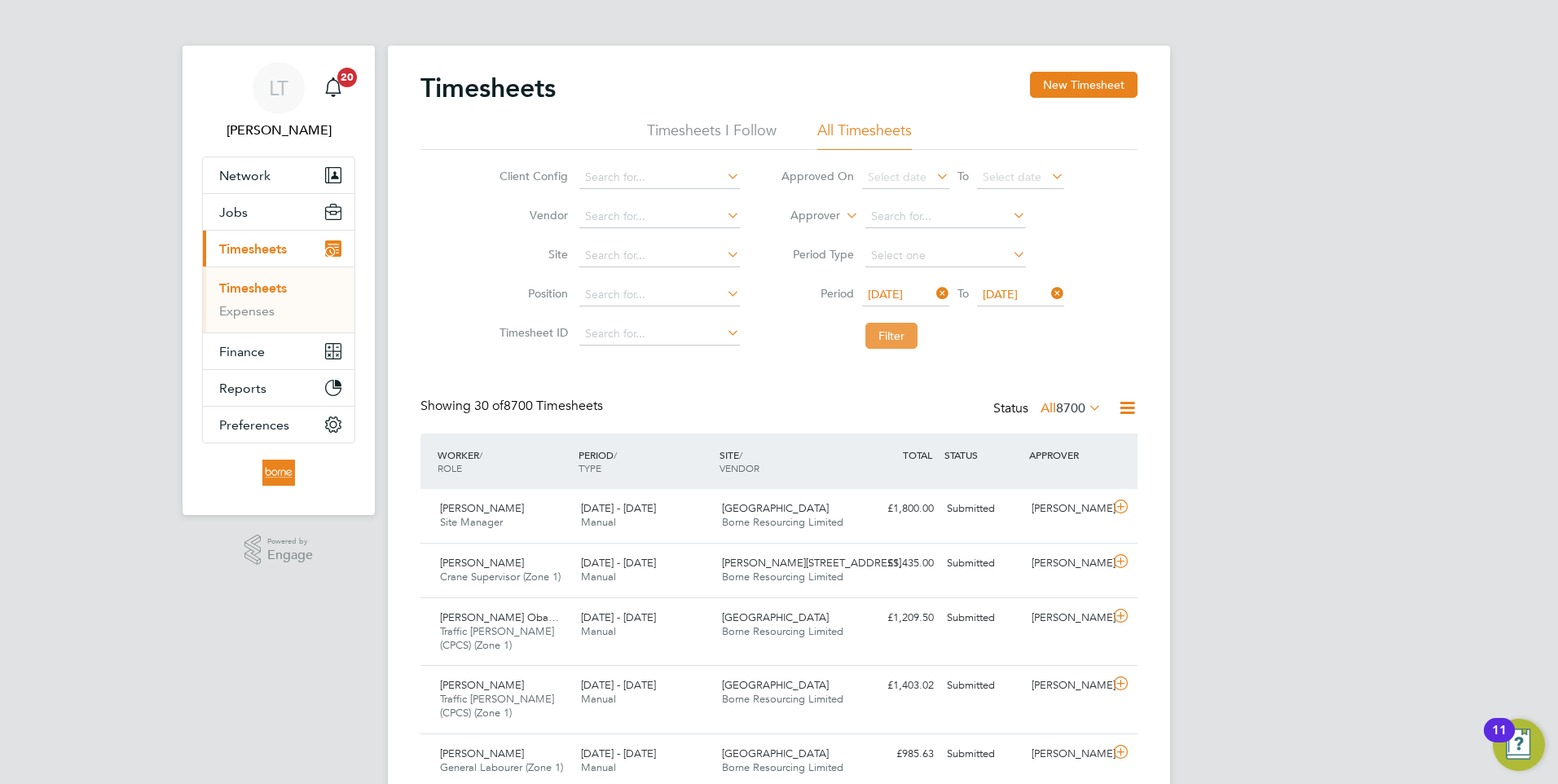
click at [885, 335] on button "Filter" at bounding box center [890, 336] width 52 height 26
click at [1126, 405] on icon at bounding box center [1127, 407] width 20 height 20
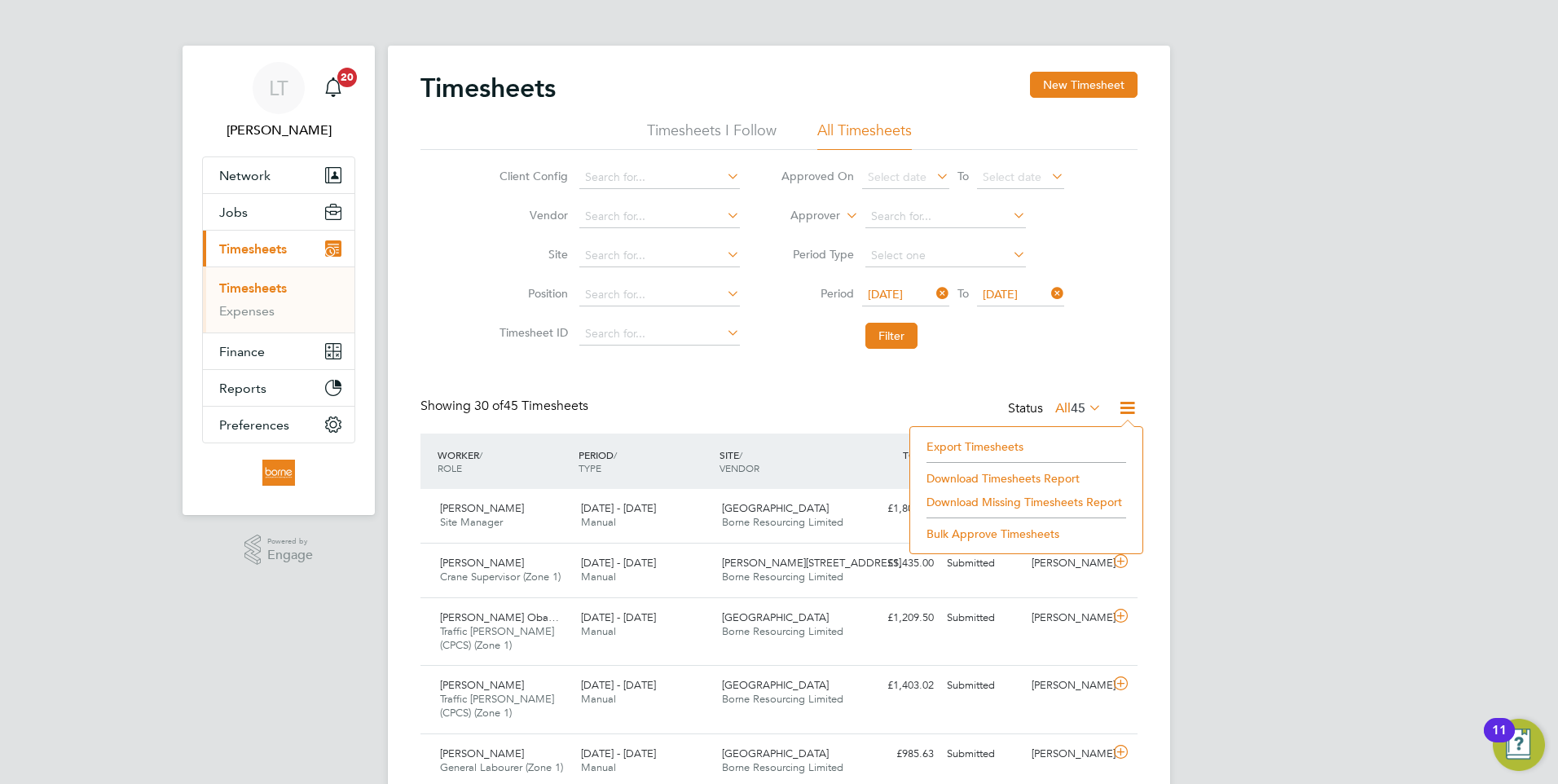
click at [986, 475] on li "Download Timesheets Report" at bounding box center [1026, 477] width 216 height 23
